Goal: Task Accomplishment & Management: Use online tool/utility

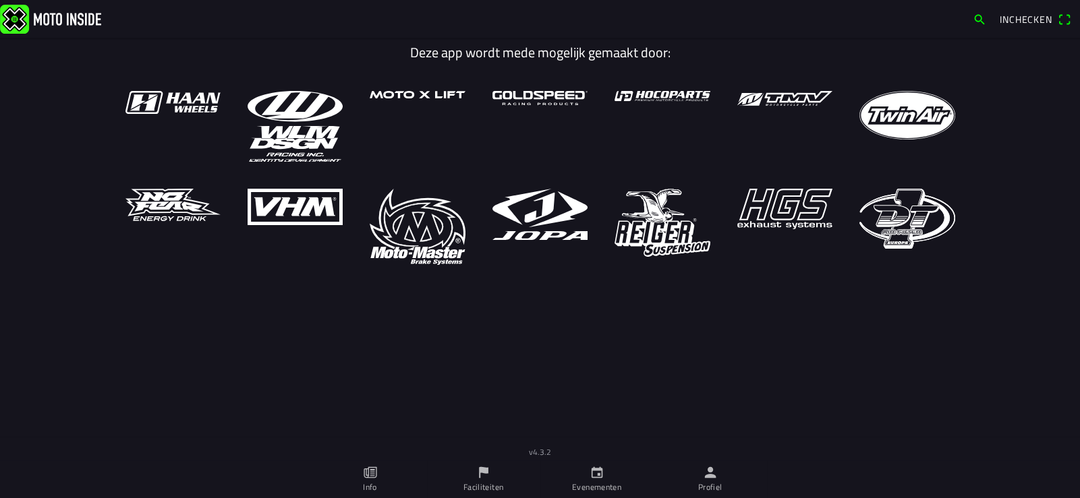
click at [708, 476] on icon "person" at bounding box center [709, 472] width 11 height 11
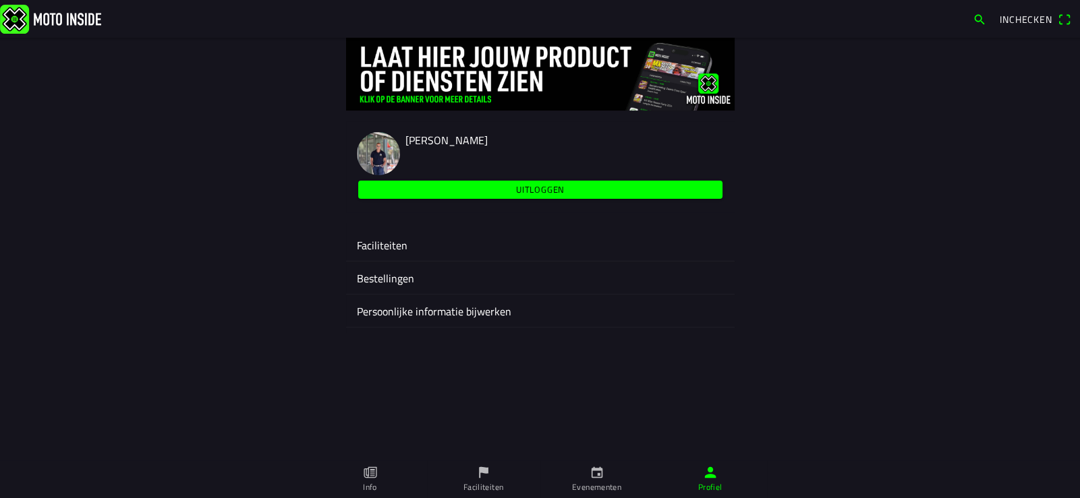
click at [398, 239] on ion-label "Faciliteiten" at bounding box center [540, 245] width 367 height 16
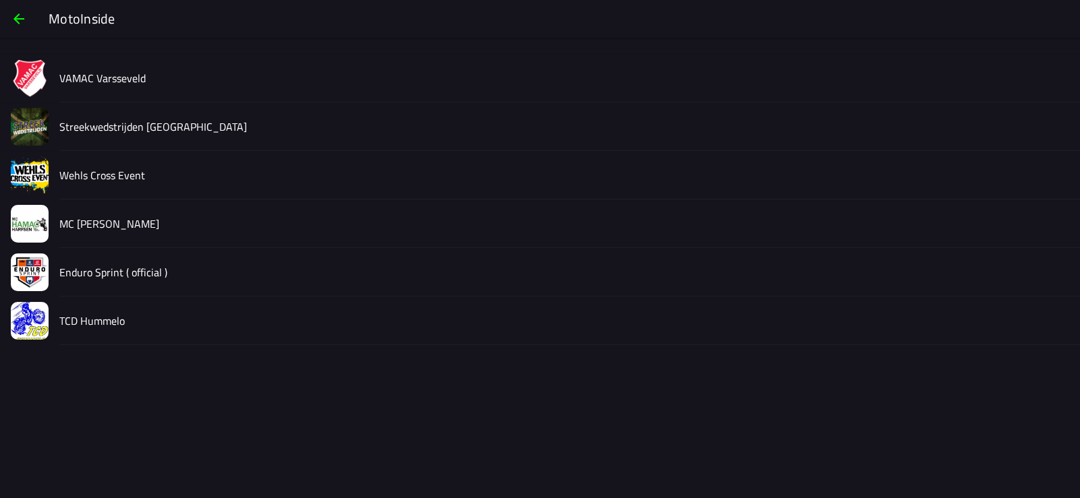
click at [0, 0] on slot "Streekwedstrijden [GEOGRAPHIC_DATA]" at bounding box center [0, 0] width 0 height 0
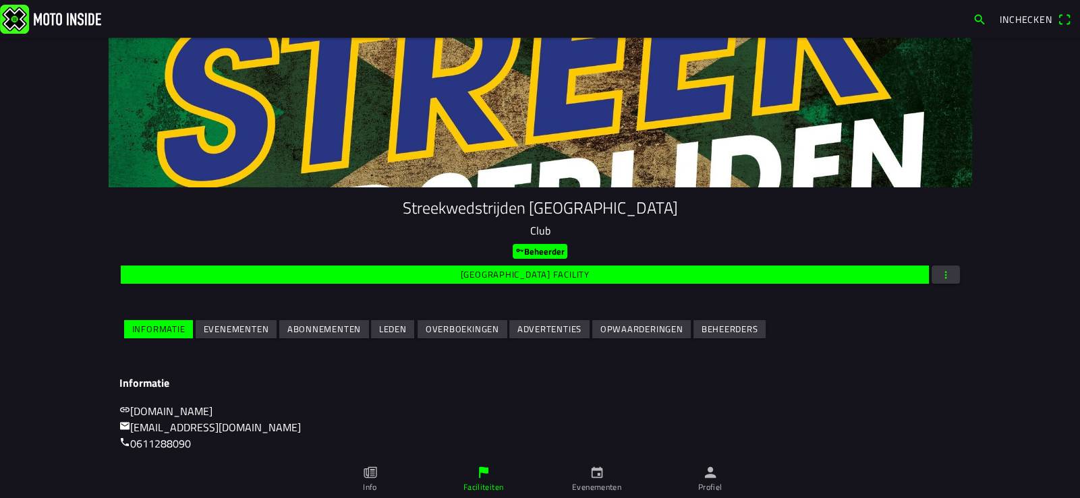
click at [0, 0] on slot "Evenementen" at bounding box center [0, 0] width 0 height 0
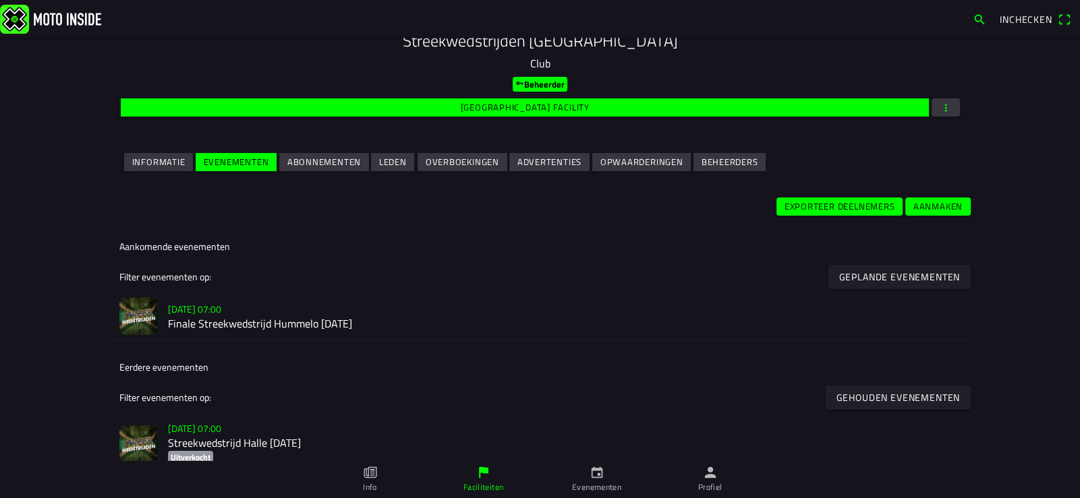
scroll to position [202, 0]
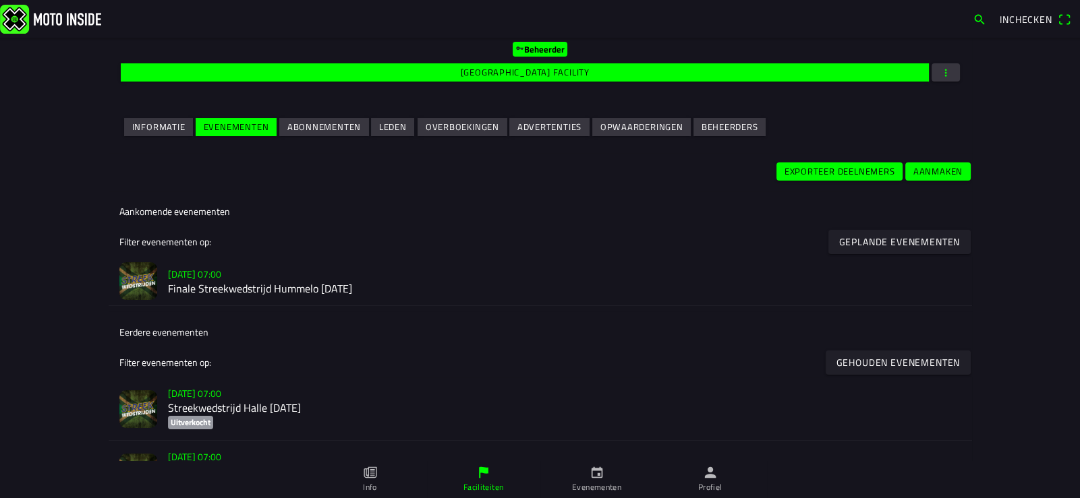
click at [243, 286] on h2 "Finale Streekwedstrijd Hummelo [DATE]" at bounding box center [564, 289] width 793 height 13
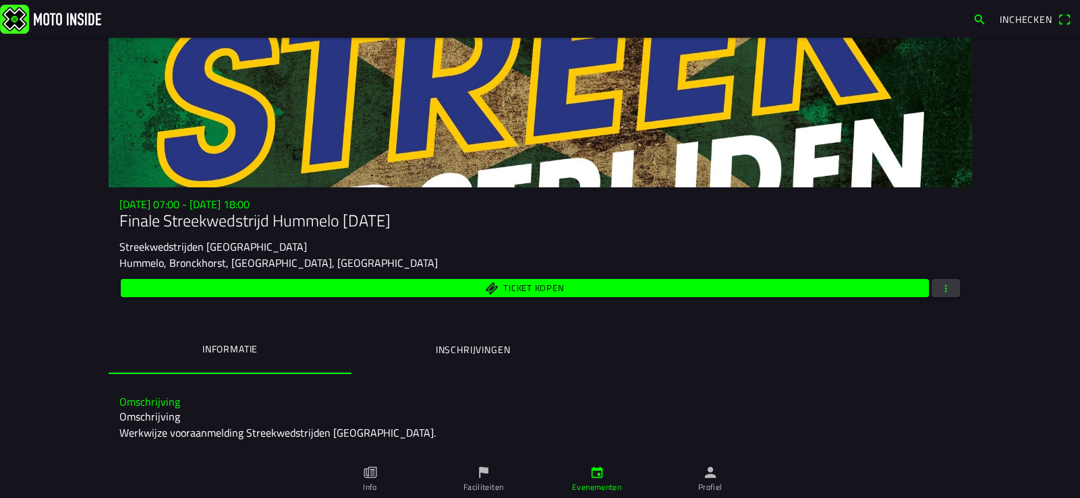
click at [933, 285] on button "button" at bounding box center [945, 288] width 28 height 18
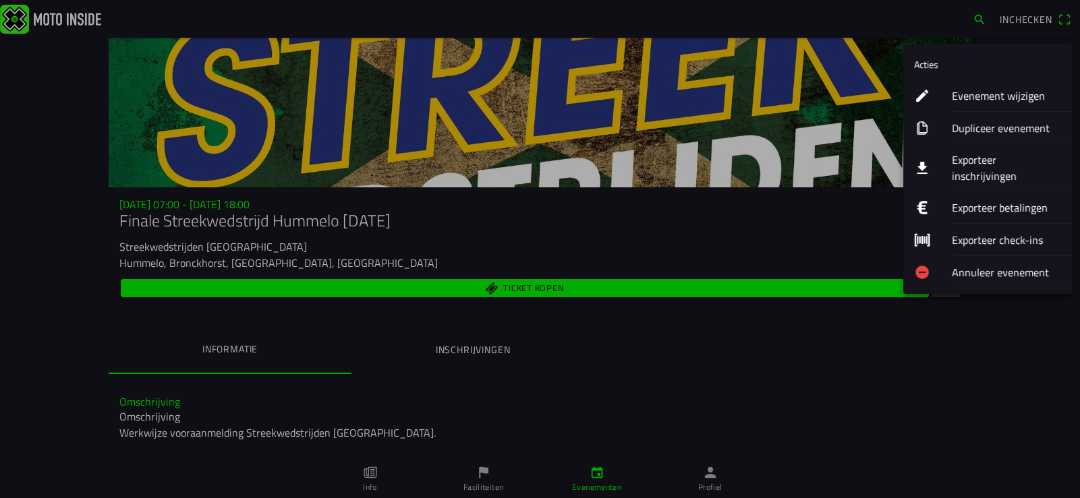
click at [1011, 154] on ion-label "Exporteer inschrijvingen" at bounding box center [1005, 168] width 109 height 32
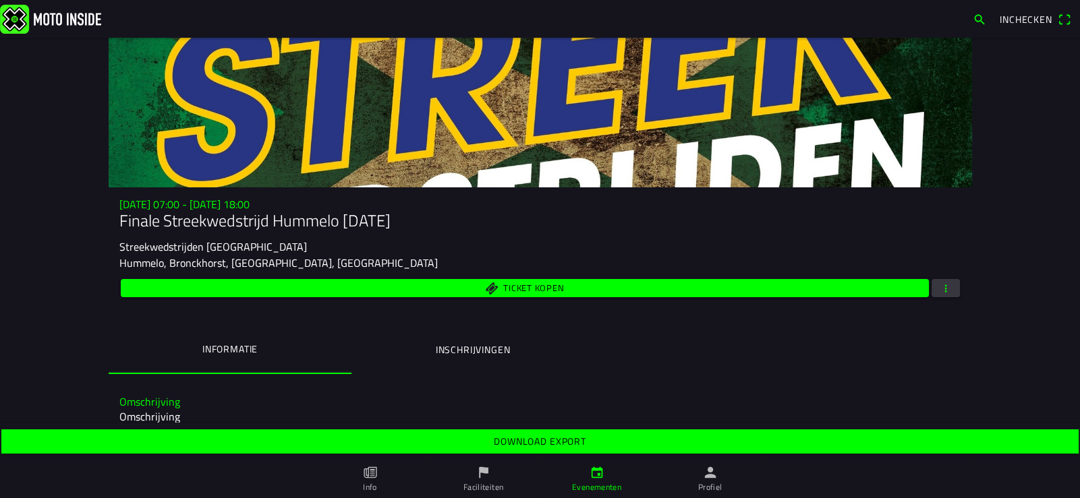
click at [0, 0] on slot "Download export" at bounding box center [0, 0] width 0 height 0
